Goal: Information Seeking & Learning: Find specific fact

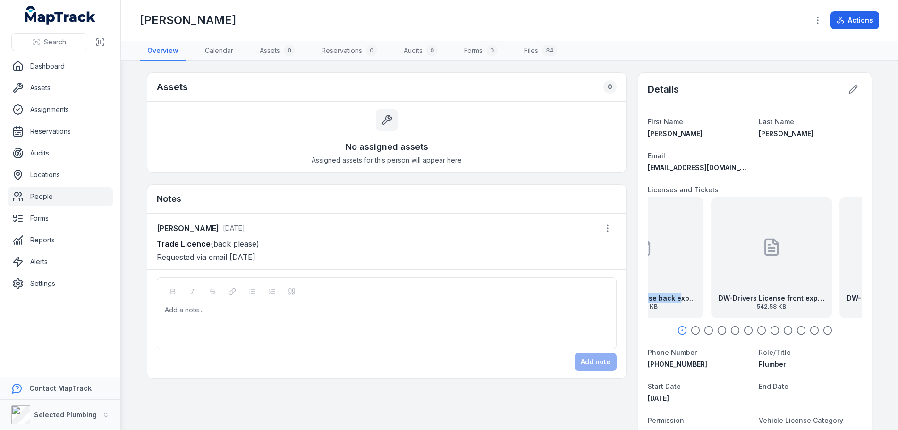
drag, startPoint x: 739, startPoint y: 275, endPoint x: 638, endPoint y: 276, distance: 101.5
drag, startPoint x: 769, startPoint y: 274, endPoint x: 681, endPoint y: 283, distance: 88.8
click at [695, 282] on div "DW-Drivers License front exp 23.06.27 542.58 KB" at bounding box center [755, 257] width 121 height 121
drag, startPoint x: 763, startPoint y: 275, endPoint x: 684, endPoint y: 280, distance: 79.0
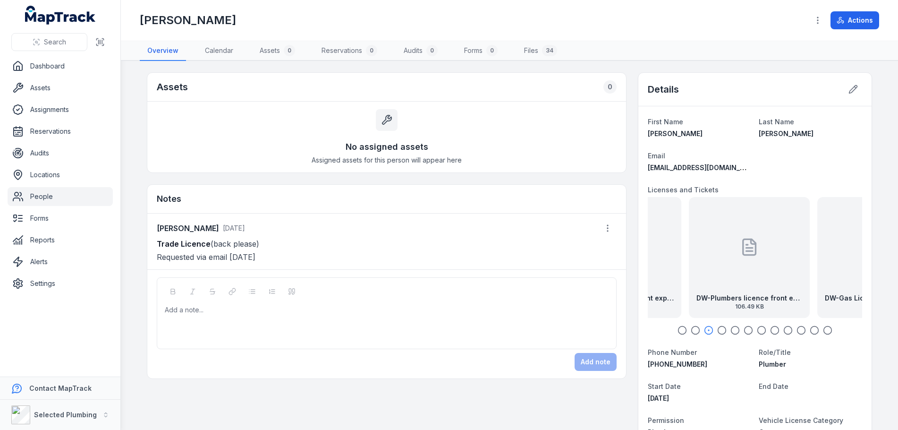
click at [689, 279] on div "DW-Plumbers licence front exp 3.11.27 106.49 KB" at bounding box center [749, 257] width 121 height 121
drag, startPoint x: 772, startPoint y: 276, endPoint x: 668, endPoint y: 280, distance: 104.4
click at [669, 280] on div "DW-Gas License front exp 23.09.2028 25.78 KB" at bounding box center [684, 257] width 121 height 121
drag, startPoint x: 765, startPoint y: 272, endPoint x: 694, endPoint y: 278, distance: 70.6
click at [695, 278] on div "DW-Gas License back exp 23.09.2028 25.04 KB" at bounding box center [755, 257] width 121 height 121
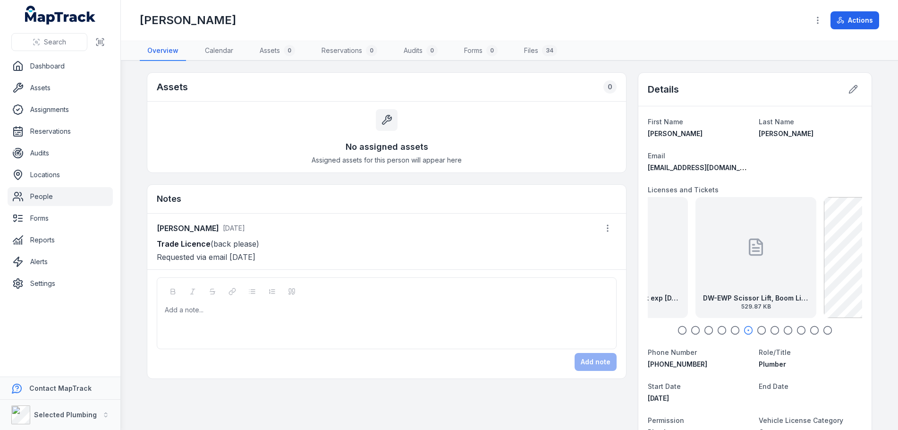
drag, startPoint x: 760, startPoint y: 276, endPoint x: 656, endPoint y: 284, distance: 103.7
click at [696, 284] on div "DW-EWP Scissor Lift, Boom Lift, Trailer Lift 529.87 KB" at bounding box center [756, 257] width 121 height 121
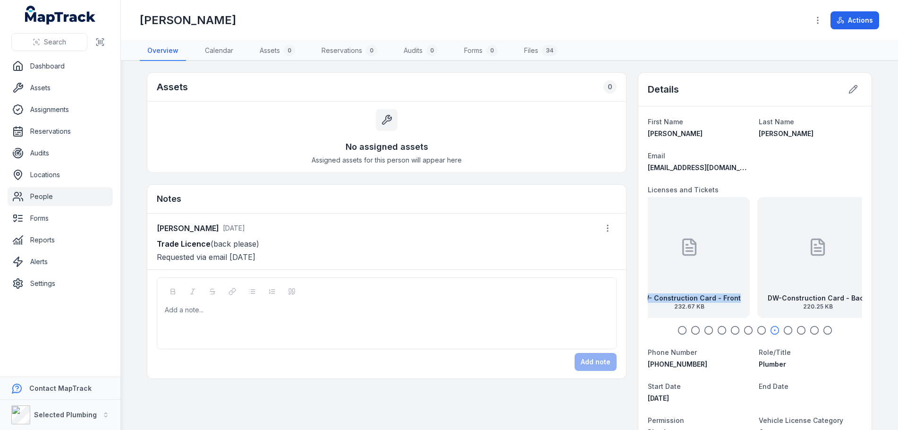
drag, startPoint x: 803, startPoint y: 279, endPoint x: 652, endPoint y: 275, distance: 150.7
click at [655, 275] on div "DW- Construction Card - Front 232.67 KB" at bounding box center [689, 257] width 121 height 121
drag, startPoint x: 767, startPoint y: 270, endPoint x: 709, endPoint y: 277, distance: 58.5
click at [709, 277] on div "DW-Construction Card - Back 220.25 KB" at bounding box center [755, 257] width 121 height 121
click at [38, 196] on link "People" at bounding box center [60, 196] width 105 height 19
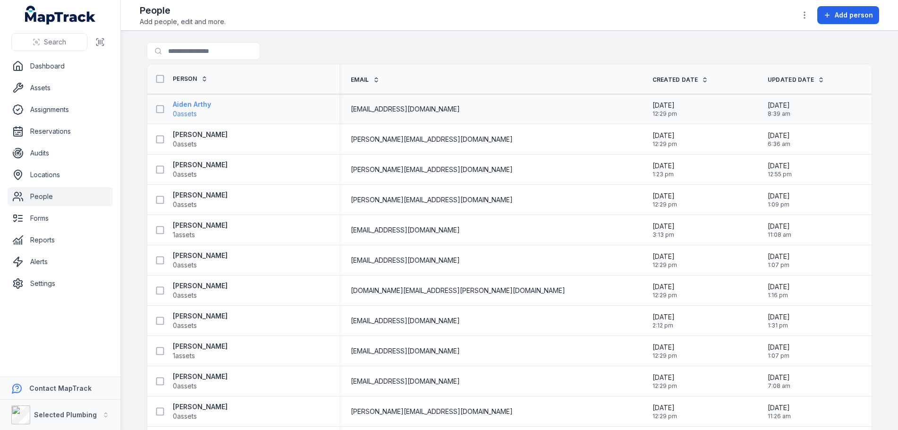
click at [187, 107] on strong "Aiden Arthy" at bounding box center [192, 104] width 38 height 9
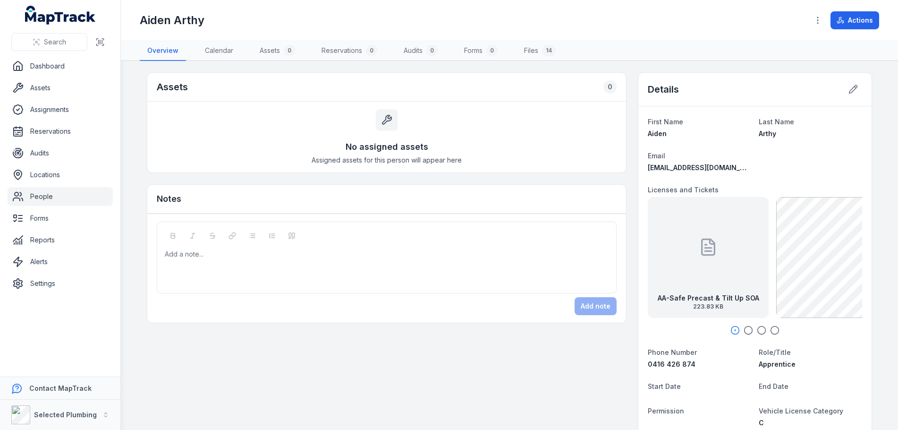
drag, startPoint x: 738, startPoint y: 267, endPoint x: 662, endPoint y: 269, distance: 76.5
click at [662, 269] on div "AA-Safe Precast & Tilt Up SOA 223.83 KB" at bounding box center [708, 257] width 121 height 121
click at [41, 193] on link "People" at bounding box center [60, 196] width 105 height 19
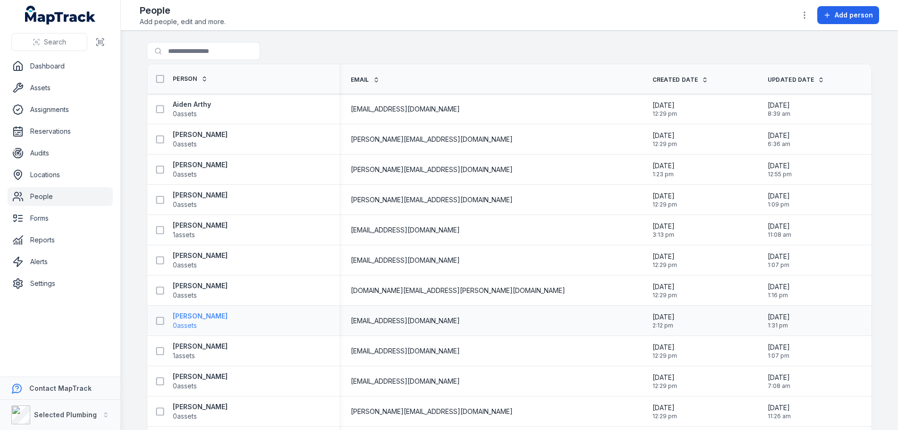
click at [196, 315] on strong "Bagus Vinoputra" at bounding box center [200, 315] width 55 height 9
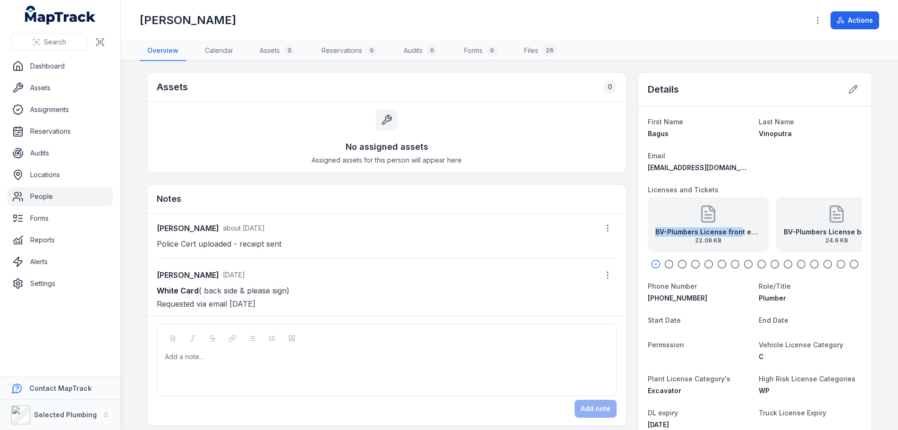
drag, startPoint x: 735, startPoint y: 232, endPoint x: 642, endPoint y: 235, distance: 93.5
click at [642, 235] on div "First Name Bagus Last Name Vinoputra Email agamvino08@gmail.com Licenses and Ti…" at bounding box center [754, 403] width 233 height 595
drag, startPoint x: 782, startPoint y: 232, endPoint x: 722, endPoint y: 238, distance: 60.2
click at [722, 238] on div "BV-Plumbers License back exp 14.10.27 24.6 KB" at bounding box center [716, 235] width 106 height 17
drag, startPoint x: 767, startPoint y: 237, endPoint x: 700, endPoint y: 239, distance: 67.6
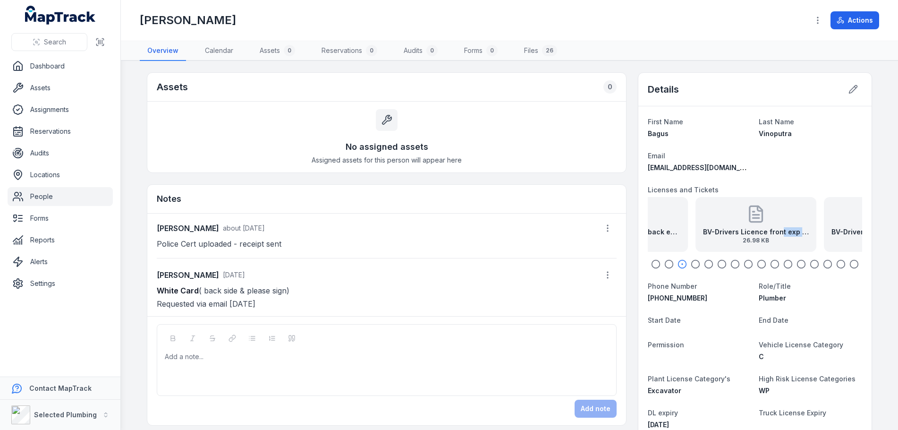
click at [703, 241] on div "BV-Drivers Licence front exp 01.07.29 26.98 KB" at bounding box center [756, 235] width 106 height 17
click at [702, 243] on div "BV-Drivers License back exp 01.07.29 25.2 KB" at bounding box center [755, 235] width 106 height 17
drag, startPoint x: 780, startPoint y: 238, endPoint x: 709, endPoint y: 239, distance: 70.9
click at [730, 239] on div "BV-Excavator back 24.23 KB" at bounding box center [735, 224] width 121 height 55
drag, startPoint x: 702, startPoint y: 239, endPoint x: 985, endPoint y: 229, distance: 283.1
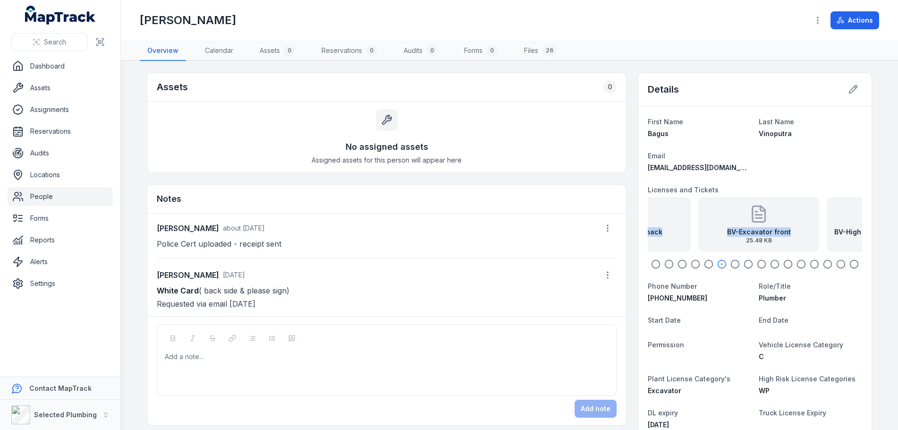
click at [898, 229] on html "Search Dashboard Assets Assignments Reservations Audits Locations People Forms …" at bounding box center [449, 215] width 898 height 430
drag, startPoint x: 686, startPoint y: 229, endPoint x: 887, endPoint y: 239, distance: 201.0
click at [867, 241] on div "First Name Bagus Last Name Vinoputra Email agamvino08@gmail.com Licenses and Ti…" at bounding box center [754, 403] width 233 height 595
